Goal: Complete application form

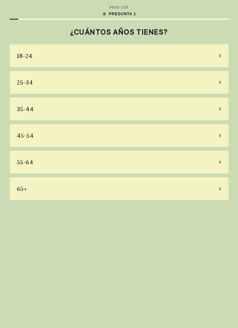
click at [220, 162] on icon at bounding box center [220, 161] width 2 height 3
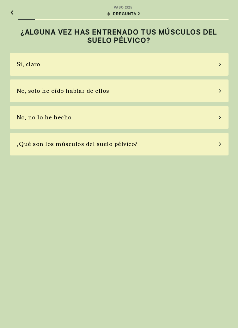
click at [223, 122] on div "No, no lo he hecho" at bounding box center [119, 117] width 219 height 23
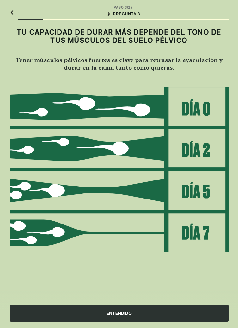
click at [178, 321] on div "ENTENDIDO" at bounding box center [119, 312] width 219 height 17
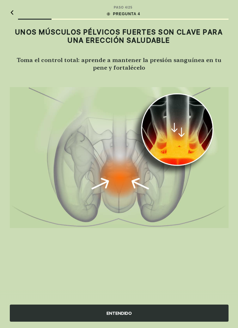
click at [179, 321] on div "ENTENDIDO" at bounding box center [119, 312] width 219 height 17
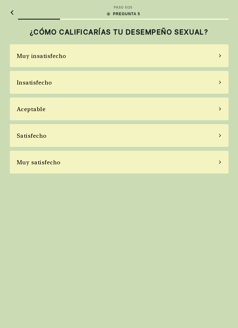
click at [223, 109] on div "Aceptable" at bounding box center [119, 108] width 219 height 23
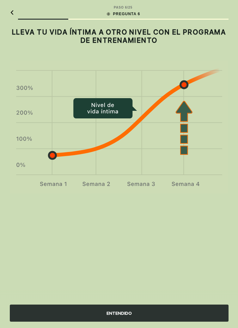
click at [195, 321] on div "ENTENDIDO" at bounding box center [119, 312] width 219 height 17
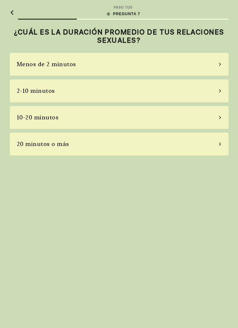
click at [223, 120] on div "10-20 minutos" at bounding box center [119, 117] width 219 height 23
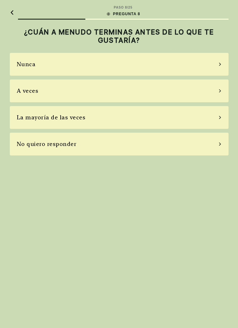
click at [223, 94] on div "A veces" at bounding box center [119, 90] width 219 height 23
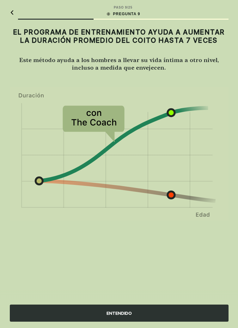
click at [184, 321] on div "ENTENDIDO" at bounding box center [119, 312] width 219 height 17
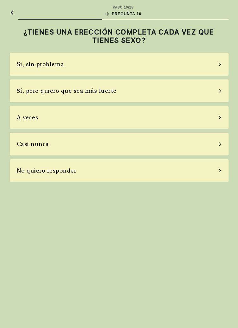
click at [217, 94] on div "Sí, pero quiero que sea más fuerte" at bounding box center [119, 90] width 219 height 23
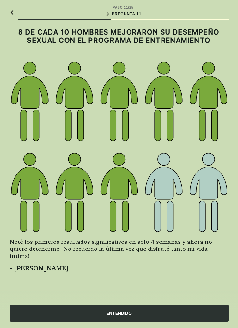
click at [190, 321] on div "ENTENDIDO" at bounding box center [119, 312] width 219 height 17
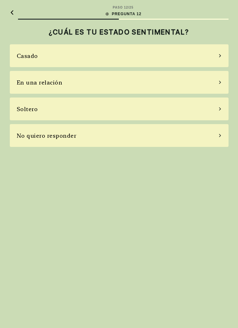
click at [220, 48] on div "Casado" at bounding box center [119, 55] width 219 height 23
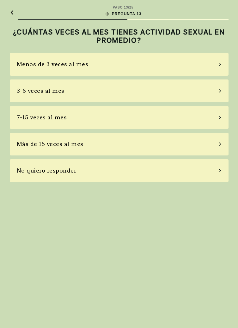
click at [215, 115] on div "7-15 veces al mes" at bounding box center [119, 117] width 219 height 23
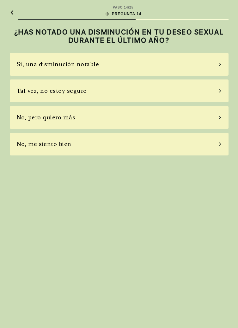
click at [217, 99] on div "Tal vez, no estoy seguro" at bounding box center [119, 90] width 219 height 23
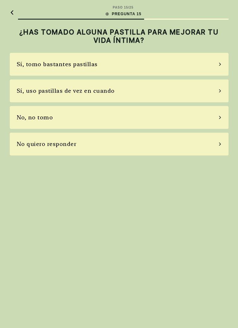
click at [213, 127] on div "No, no tomo" at bounding box center [119, 117] width 219 height 23
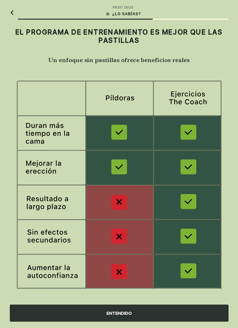
click at [177, 321] on div "ENTENDIDO" at bounding box center [119, 312] width 219 height 17
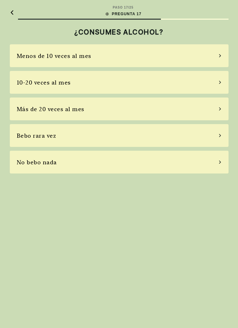
click at [219, 138] on div "Bebo rara vez" at bounding box center [119, 135] width 219 height 23
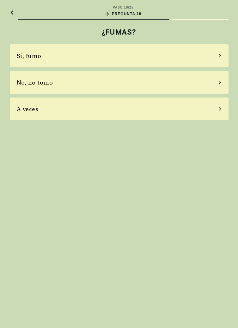
click at [217, 87] on div "No, no tomo" at bounding box center [119, 82] width 219 height 23
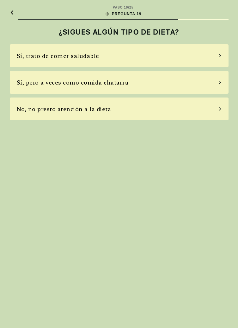
click at [207, 81] on div "Sí, pero a veces como comida chatarra" at bounding box center [119, 82] width 219 height 23
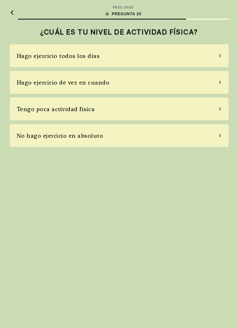
click at [221, 85] on div "Hago ejercicio de vez en cuando" at bounding box center [119, 82] width 219 height 23
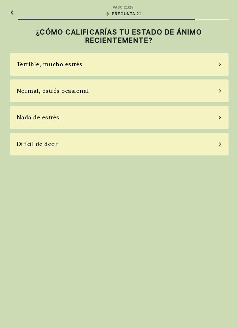
click at [217, 94] on div "Normal, estrés ocasional" at bounding box center [119, 90] width 219 height 23
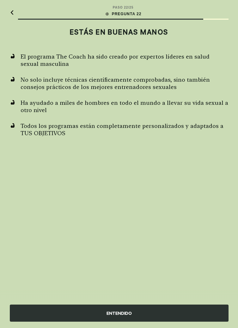
click at [167, 321] on div "ENTENDIDO" at bounding box center [119, 312] width 219 height 17
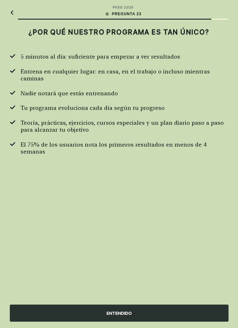
click at [172, 321] on div "ENTENDIDO" at bounding box center [119, 312] width 219 height 17
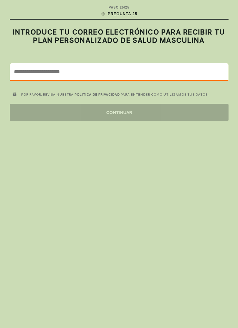
click at [173, 72] on input "email" at bounding box center [119, 71] width 218 height 17
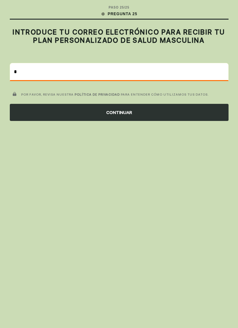
type input "*"
